Goal: Information Seeking & Learning: Learn about a topic

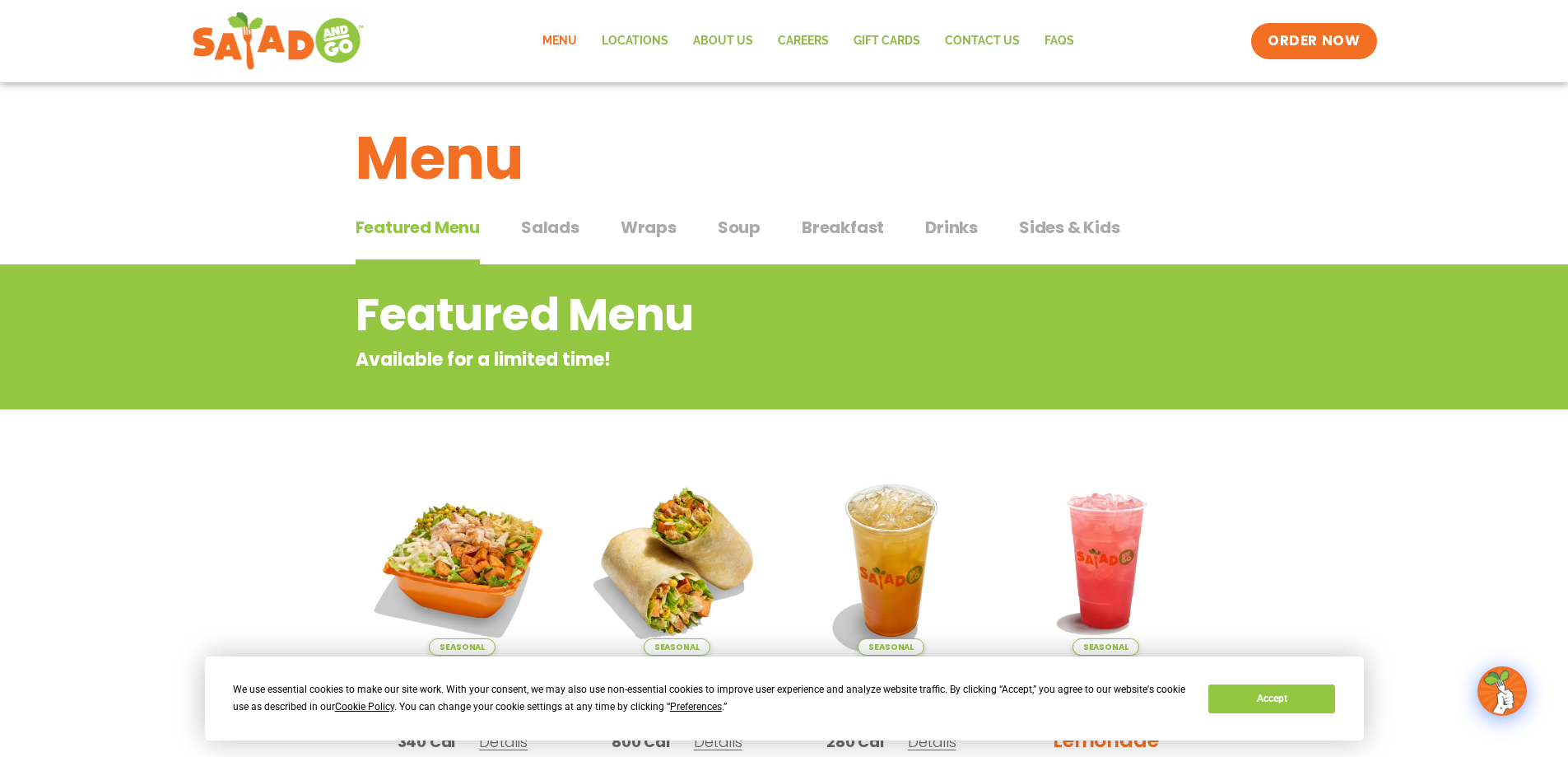
click at [552, 223] on span "Salads" at bounding box center [550, 227] width 58 height 25
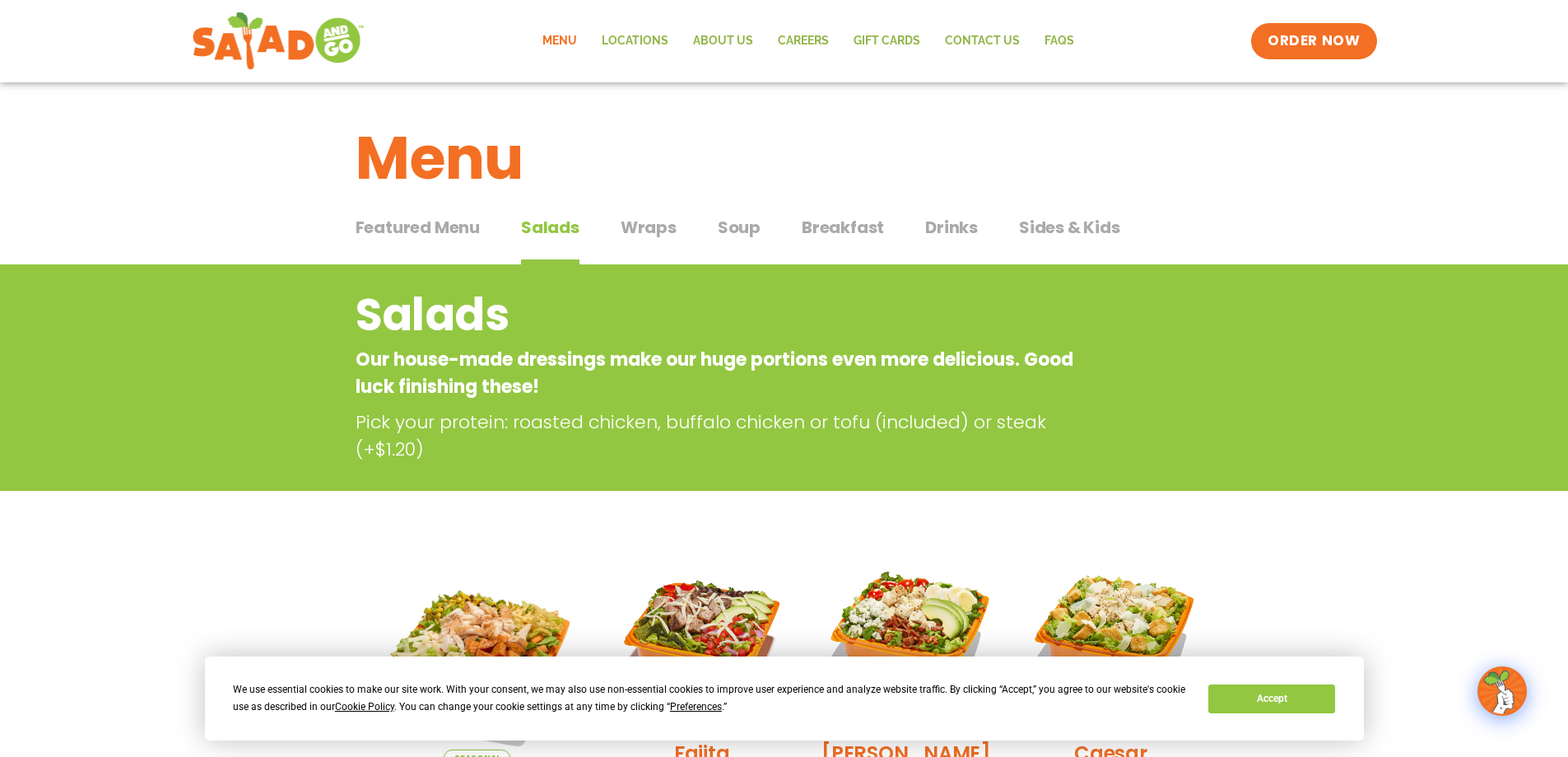
click at [655, 216] on span "Wraps" at bounding box center [648, 227] width 56 height 25
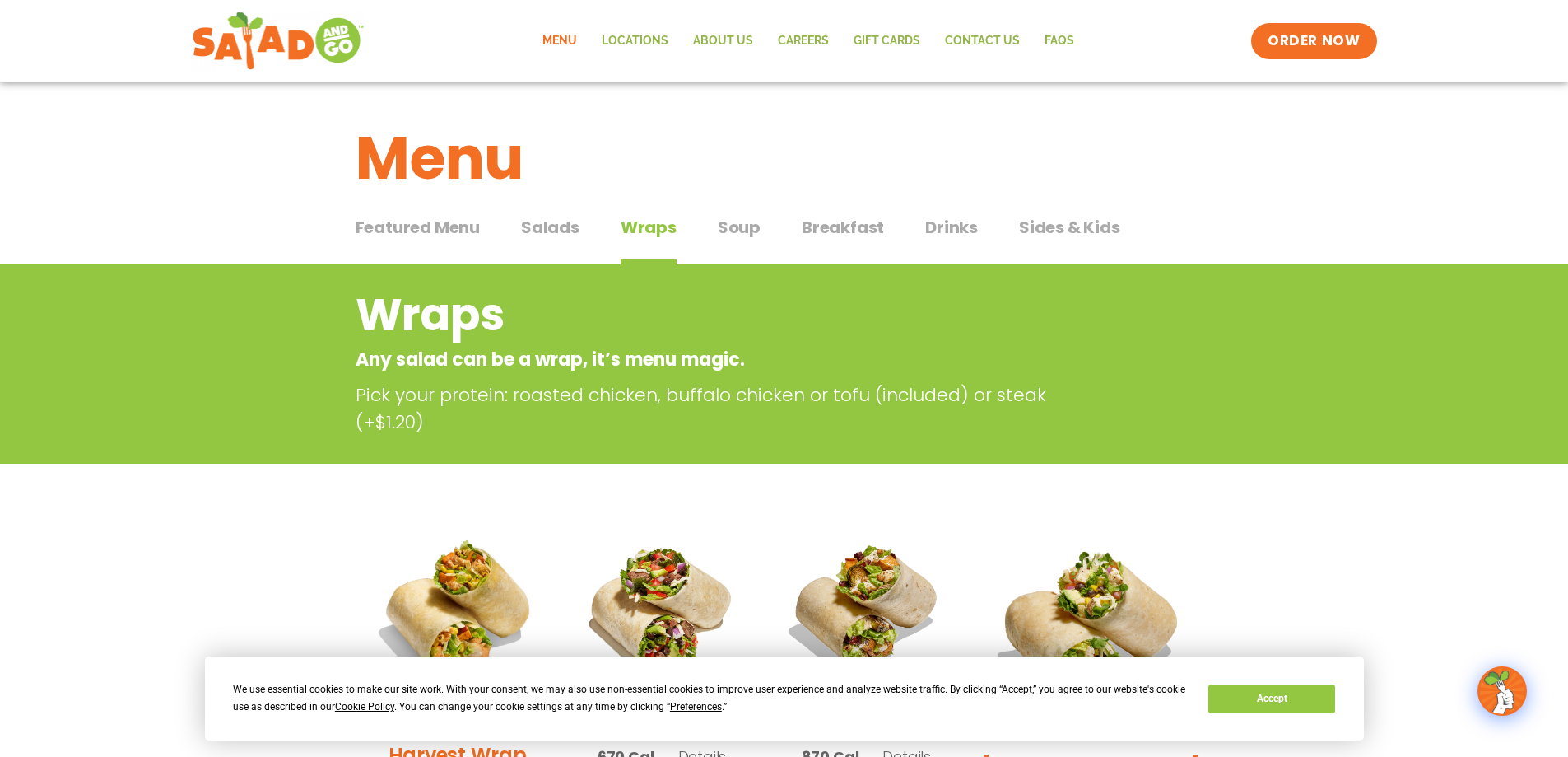
click at [736, 227] on span "Soup" at bounding box center [739, 227] width 43 height 25
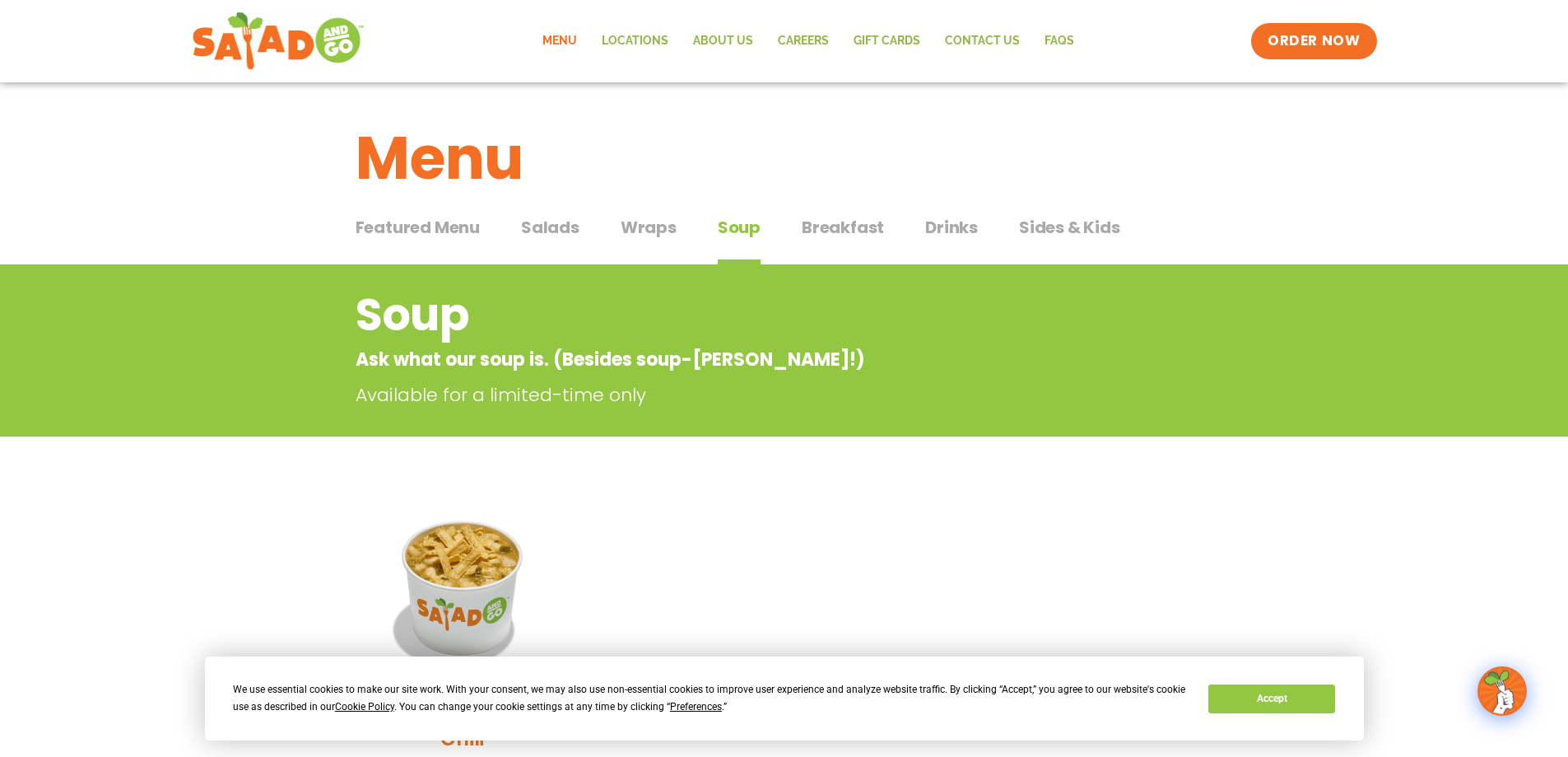
click at [848, 228] on span "Breakfast" at bounding box center [843, 227] width 82 height 25
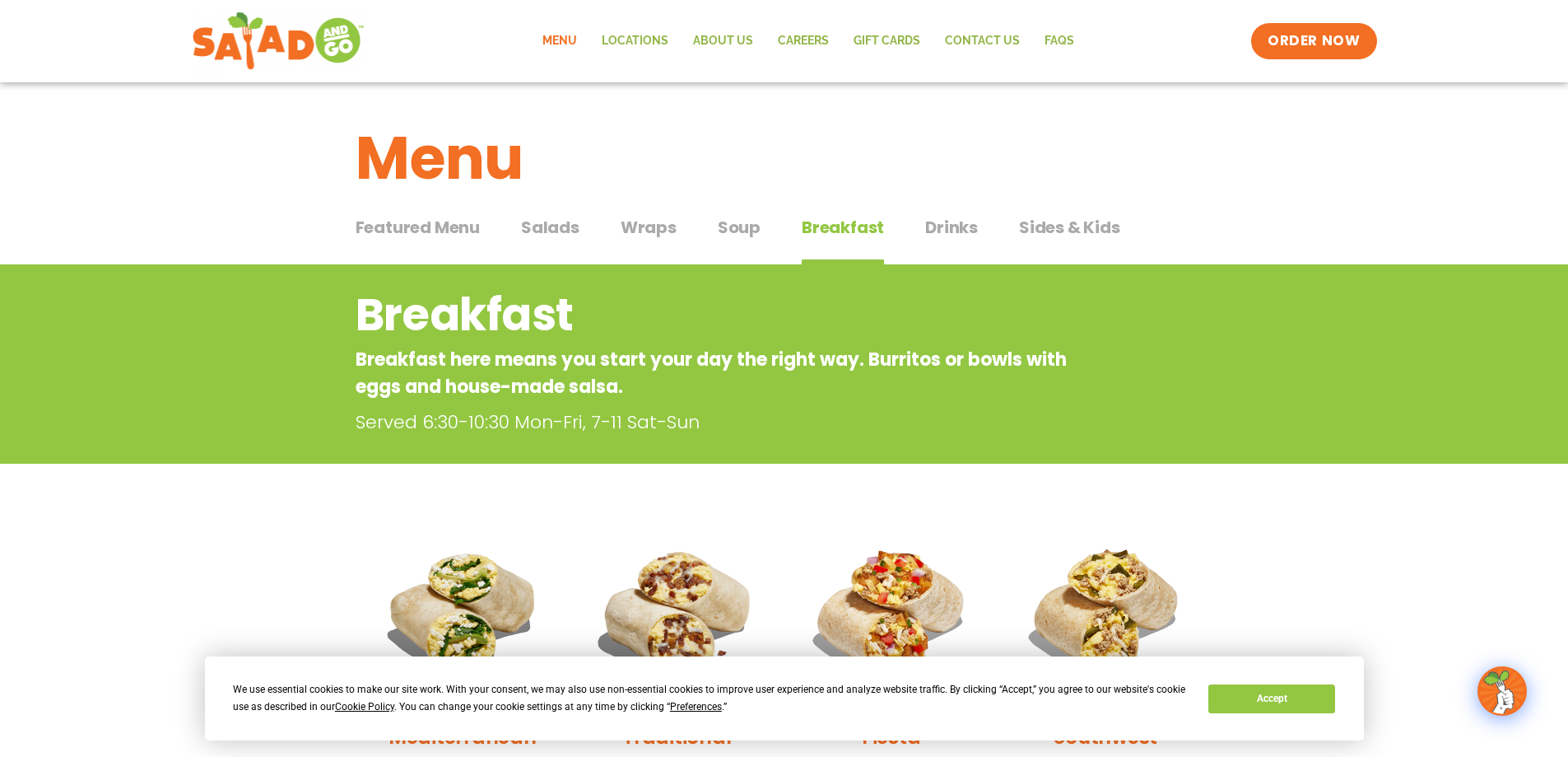
click at [1076, 226] on span "Sides & Kids" at bounding box center [1069, 227] width 101 height 25
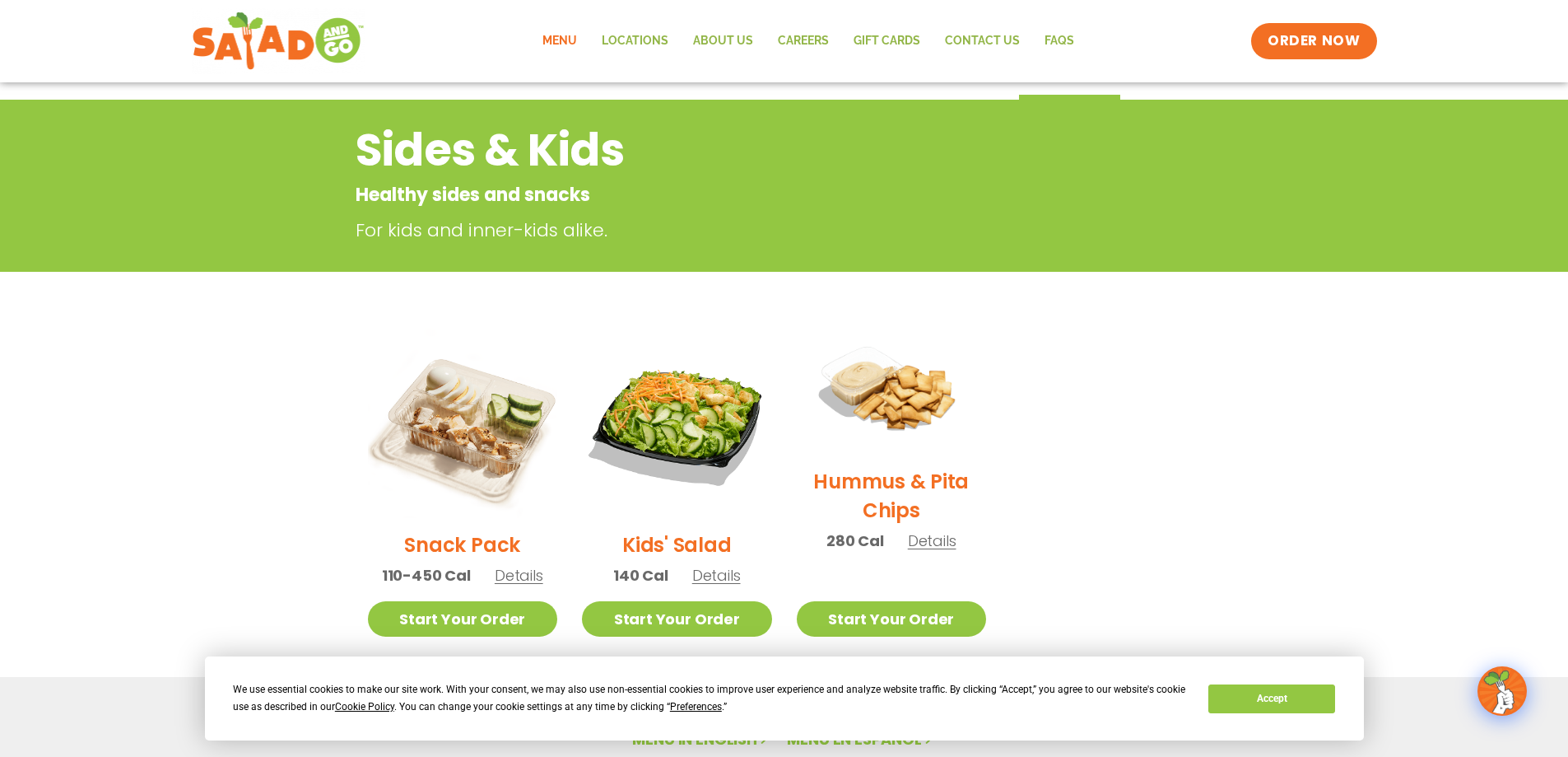
scroll to position [247, 0]
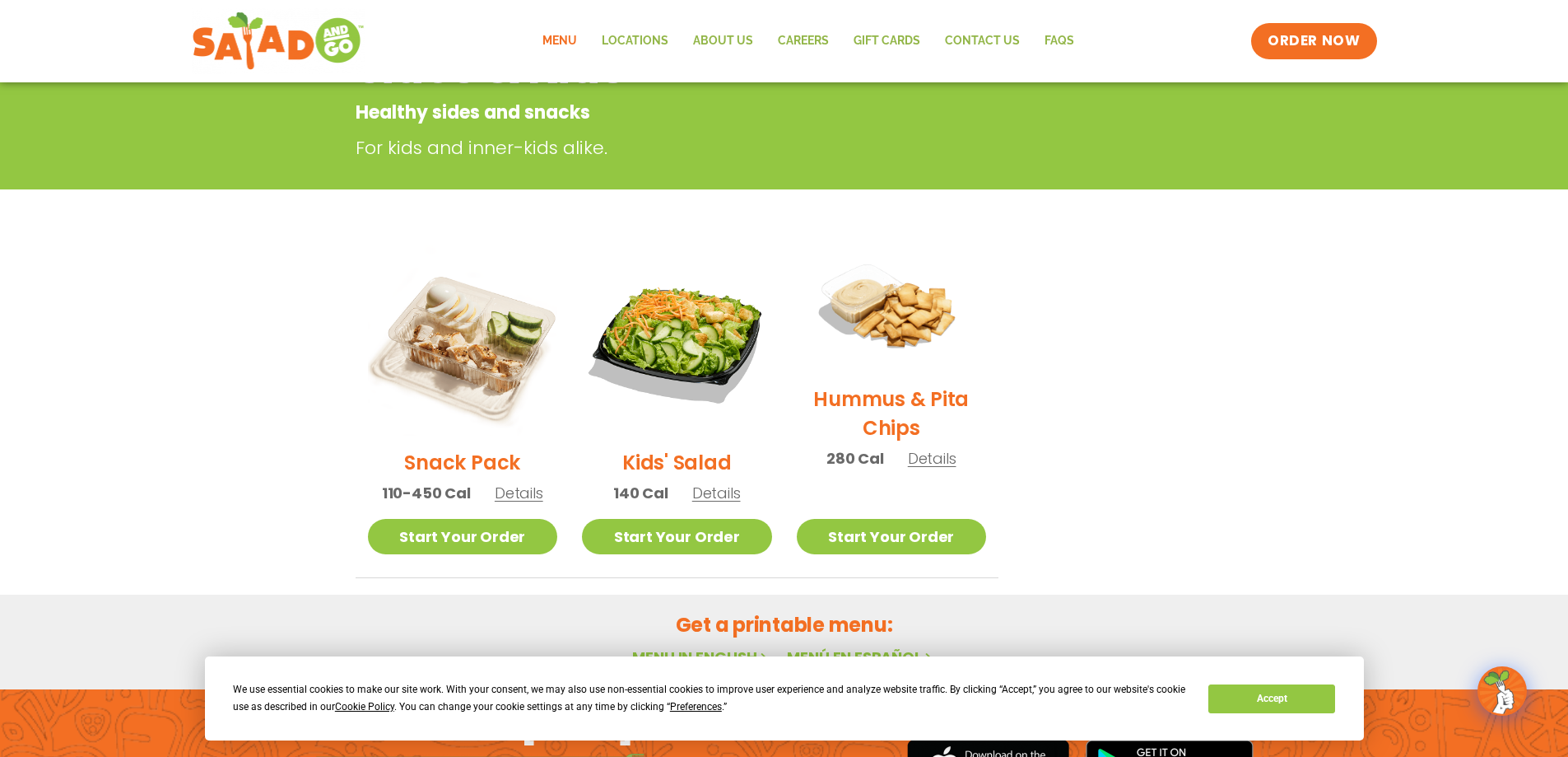
click at [946, 448] on span "Details" at bounding box center [931, 459] width 49 height 21
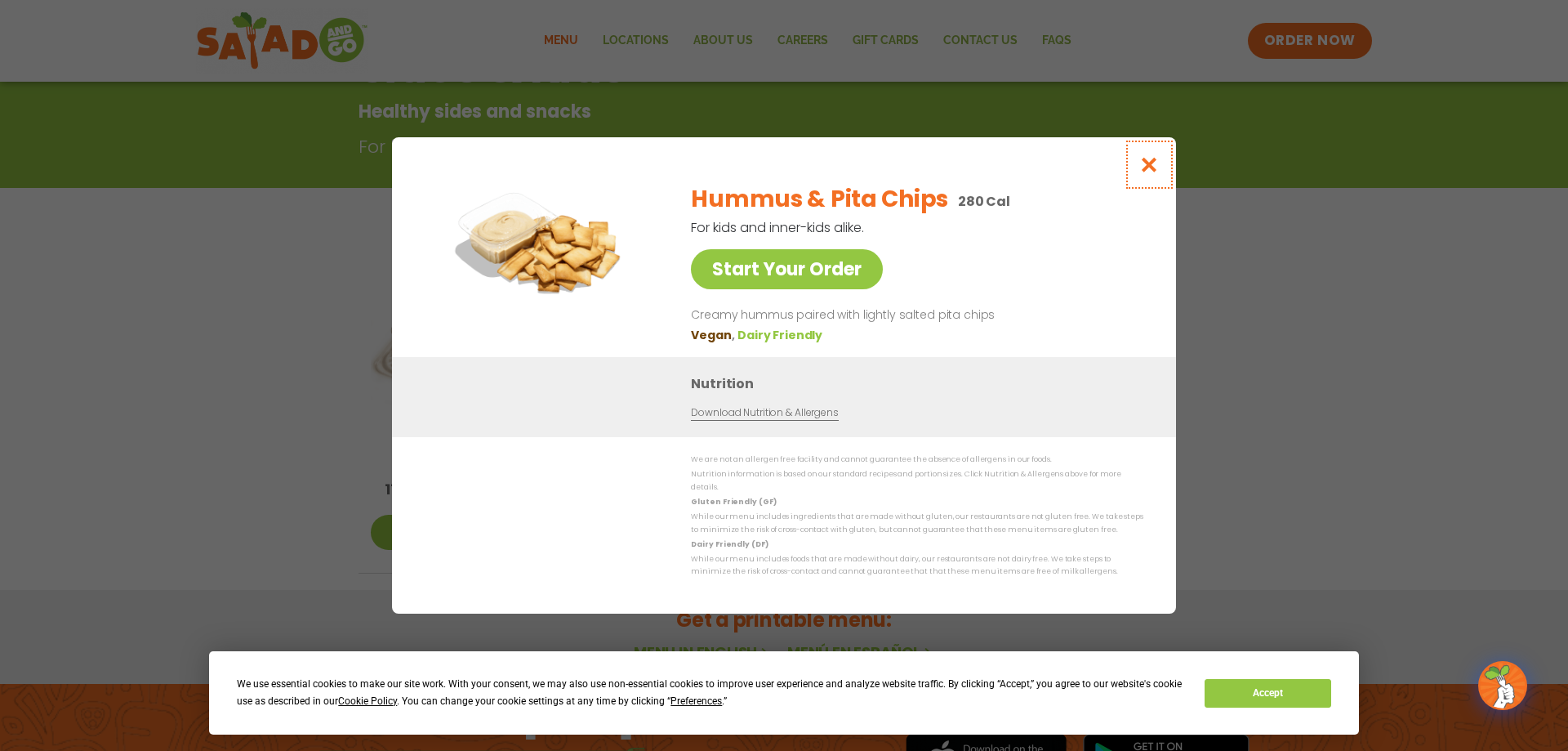
click at [1149, 168] on icon "Close modal" at bounding box center [1150, 165] width 21 height 17
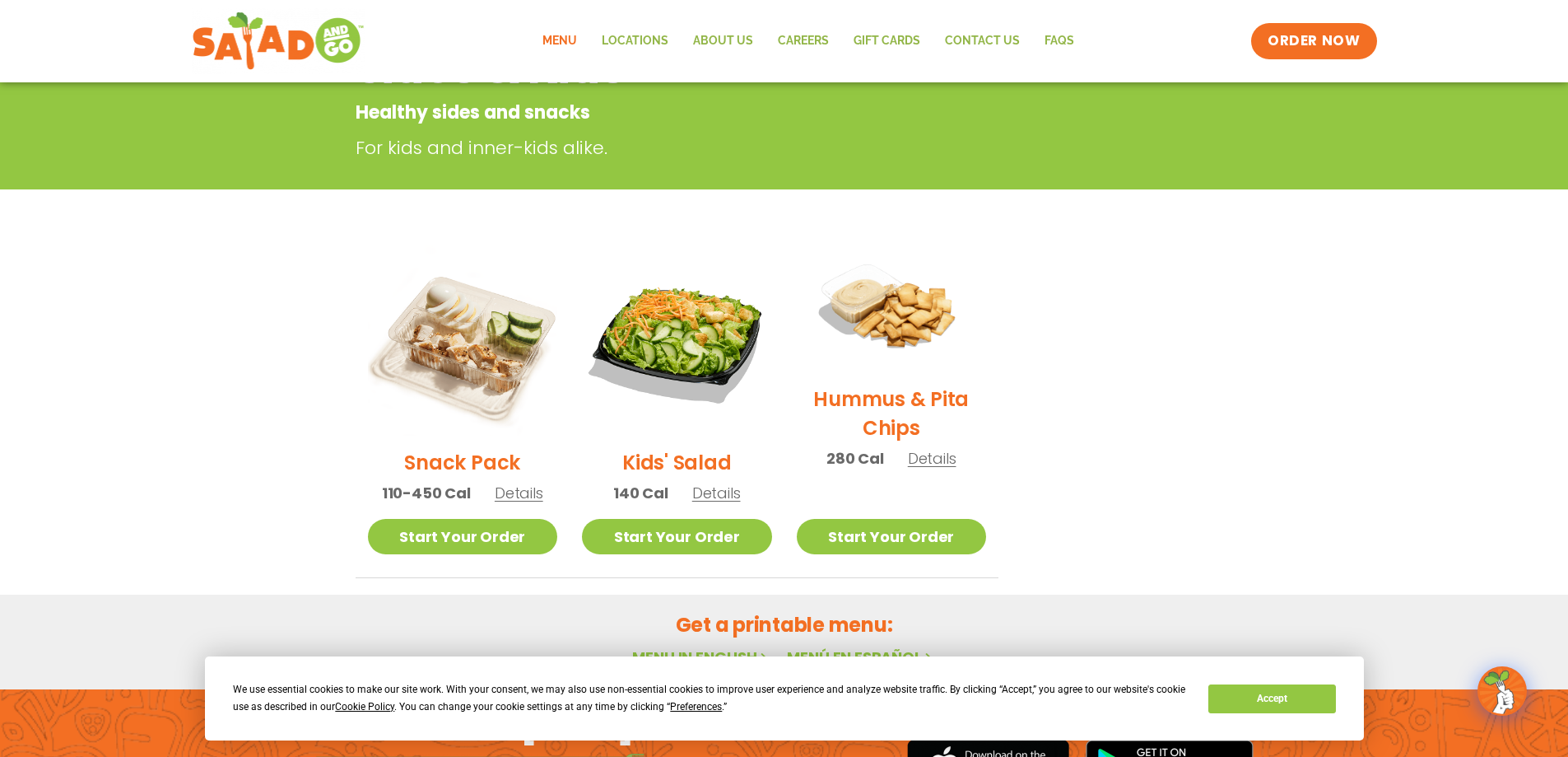
scroll to position [329, 0]
